Goal: Task Accomplishment & Management: Manage account settings

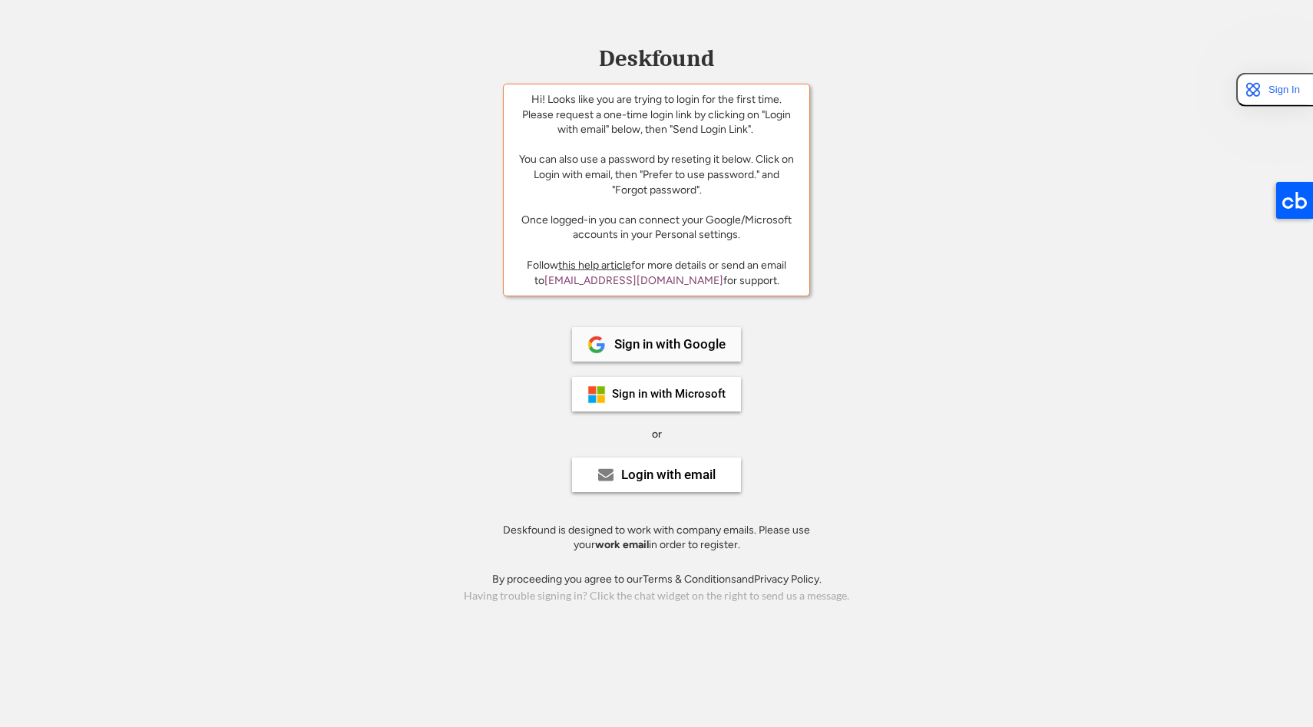
click at [638, 339] on div "Sign in with Google" at bounding box center [669, 344] width 111 height 13
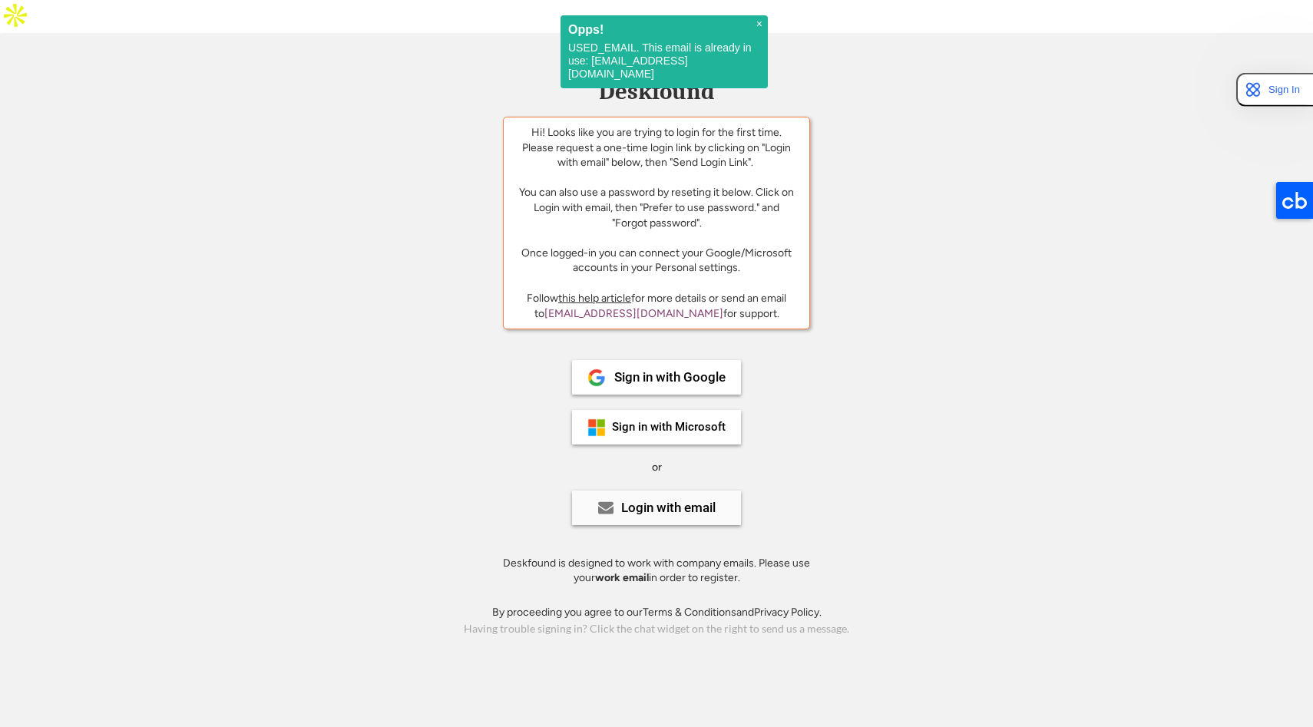
click at [646, 490] on div "Login with email" at bounding box center [656, 507] width 169 height 35
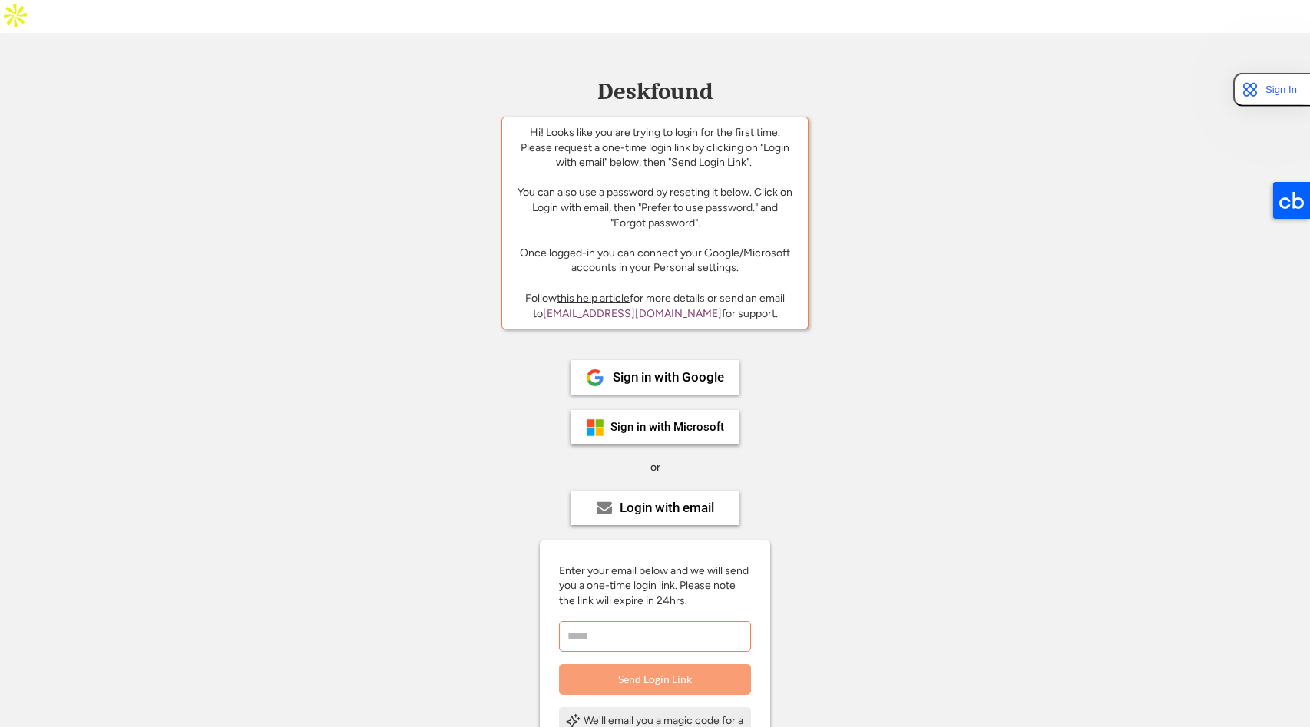
click at [630, 621] on input "email" at bounding box center [655, 636] width 192 height 31
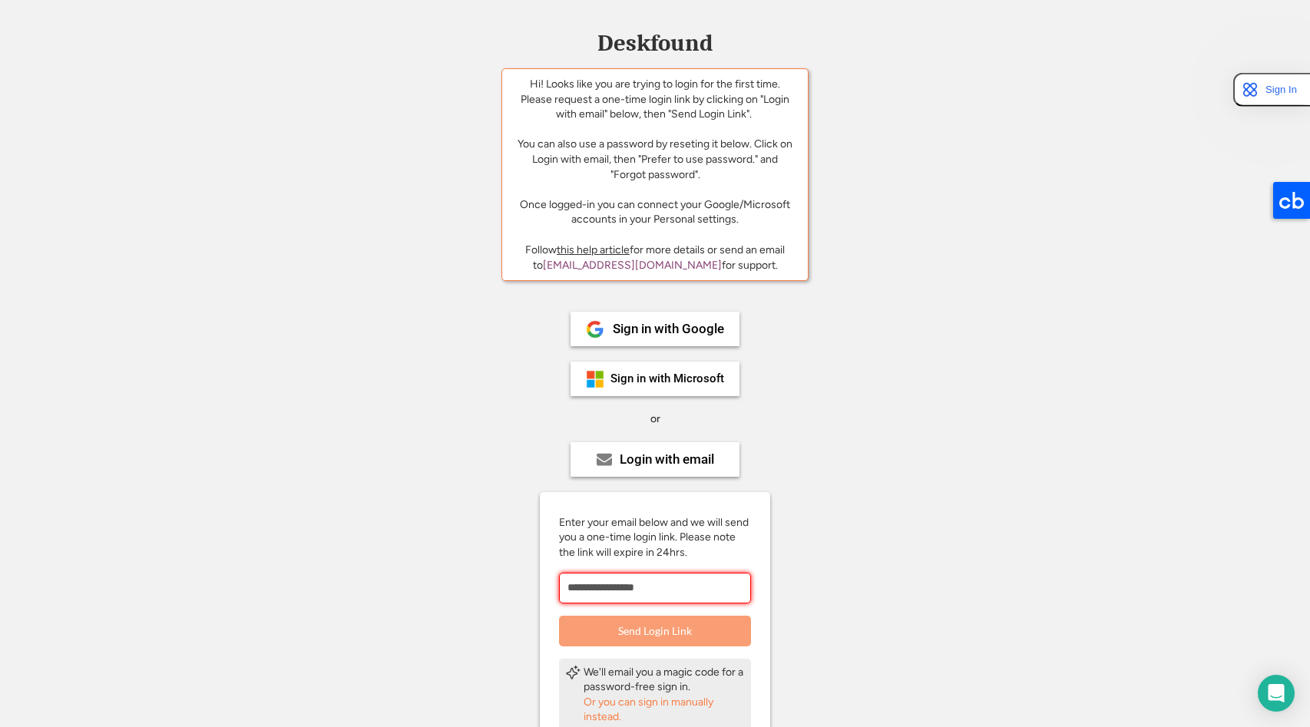
scroll to position [171, 0]
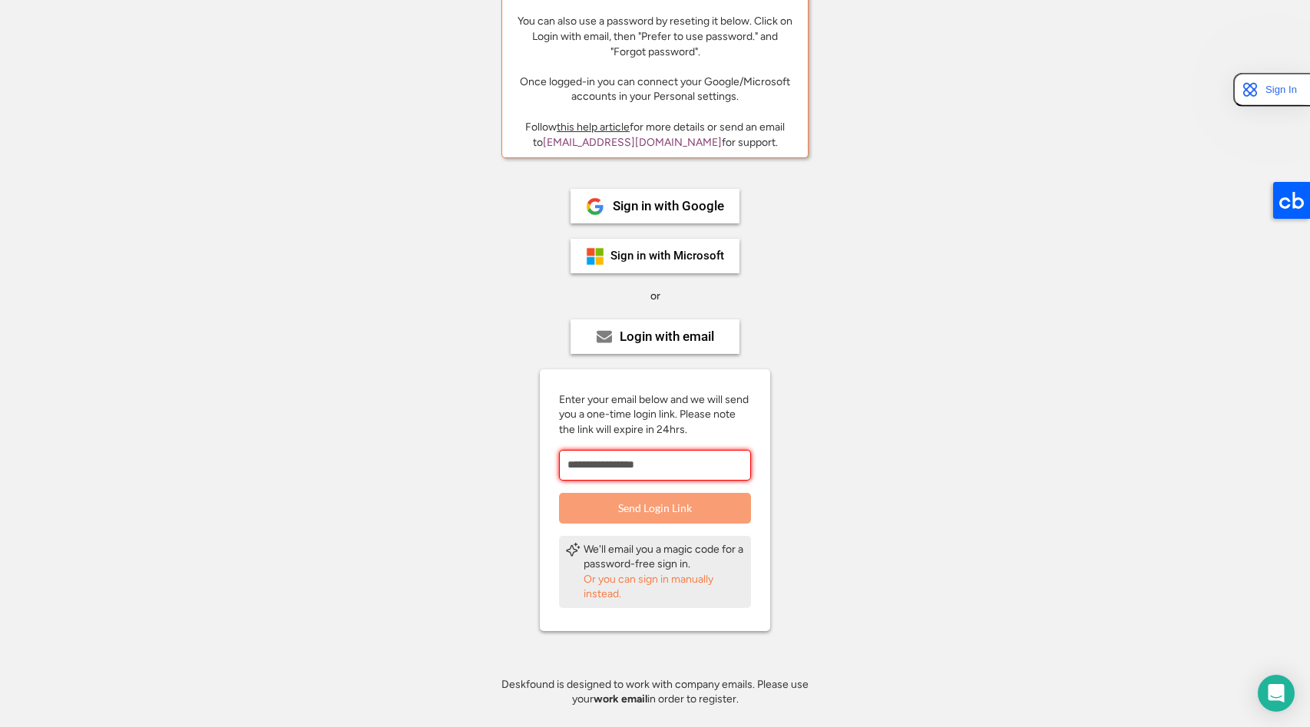
type input "**********"
click at [666, 493] on button "Send Login Link" at bounding box center [655, 508] width 192 height 31
